Goal: Task Accomplishment & Management: Manage account settings

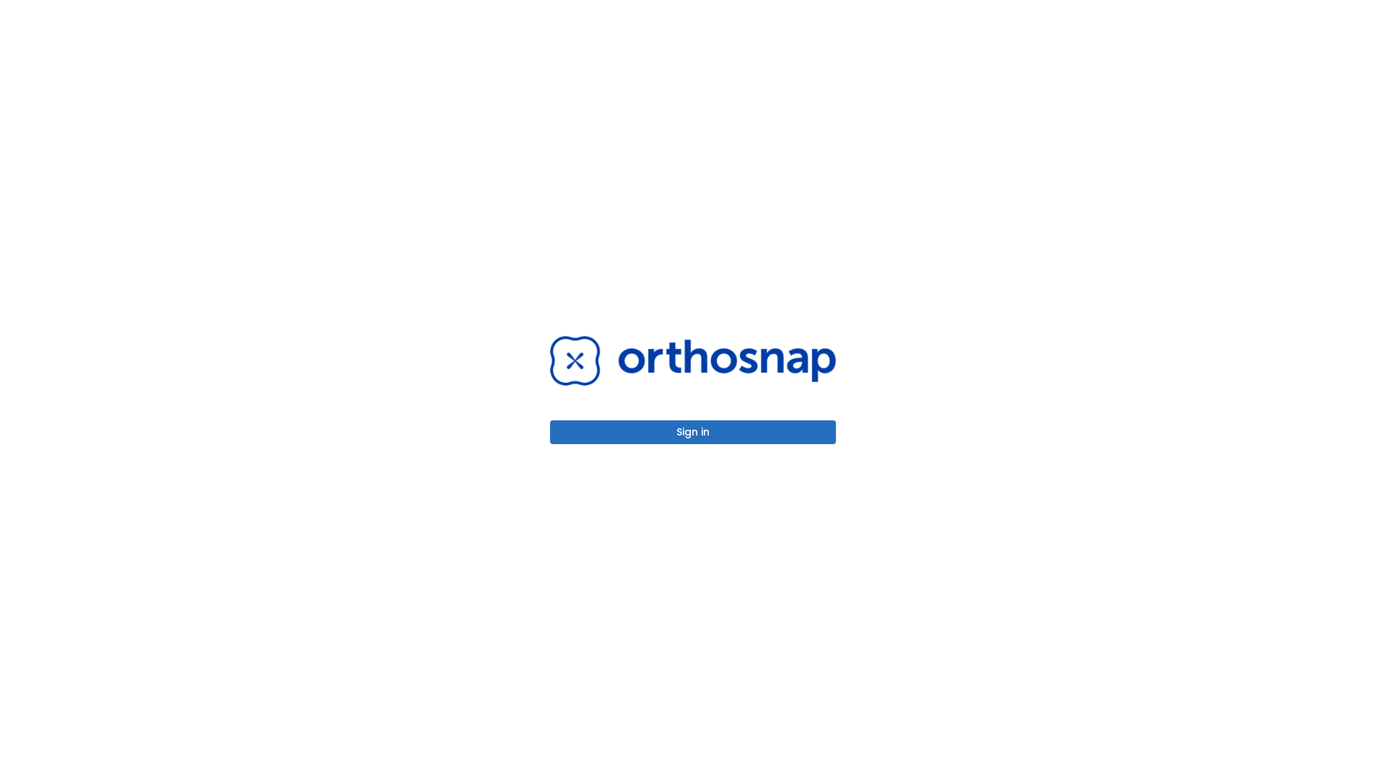
click at [693, 432] on button "Sign in" at bounding box center [693, 432] width 286 height 24
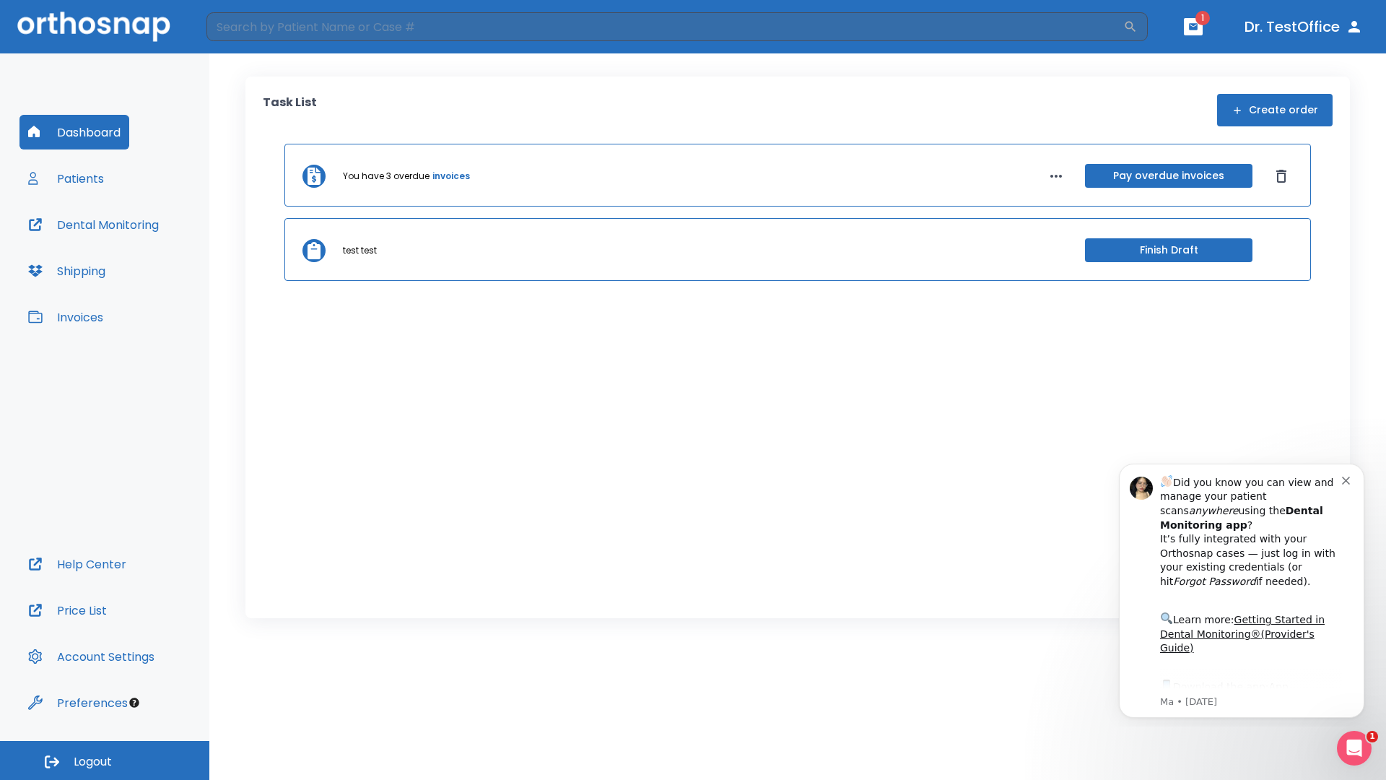
click at [105, 760] on span "Logout" at bounding box center [93, 762] width 38 height 16
